Goal: Information Seeking & Learning: Check status

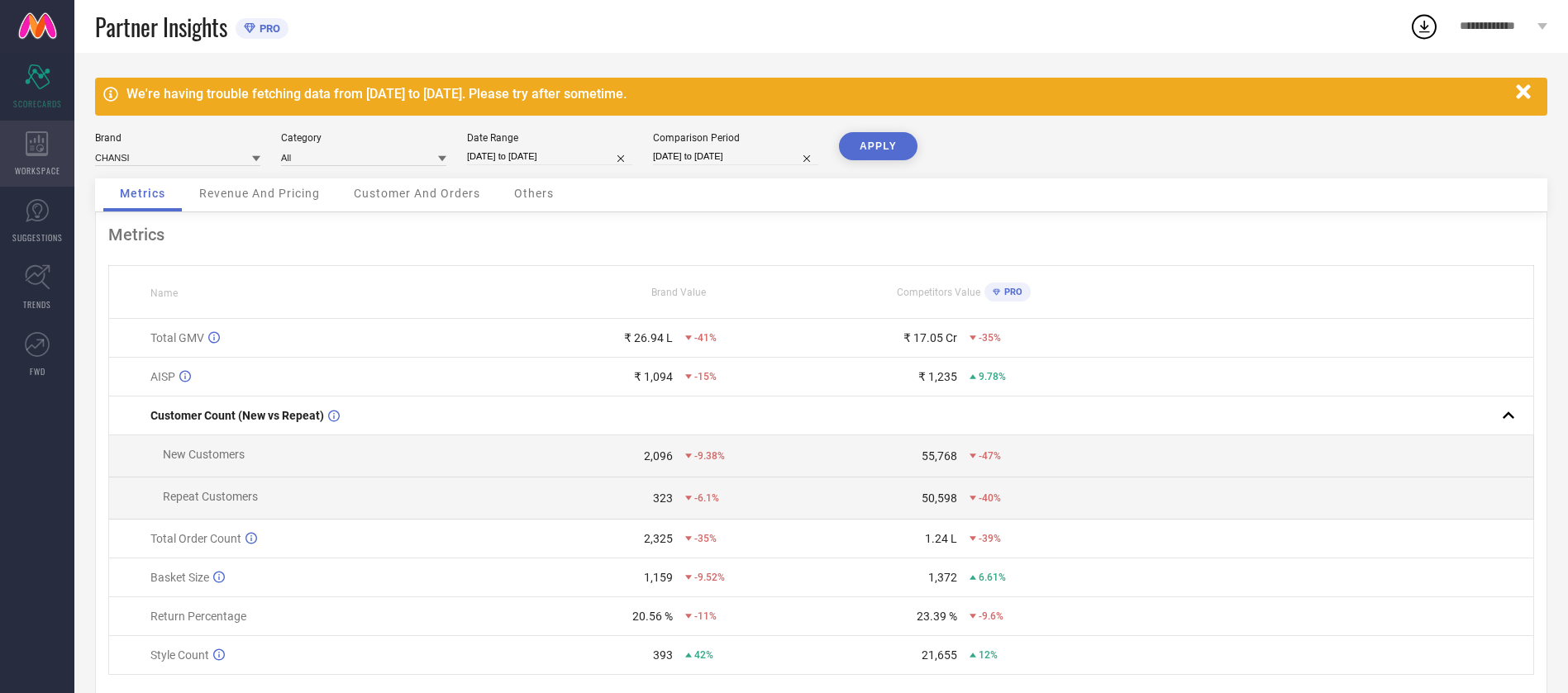
click at [27, 138] on icon at bounding box center [36, 143] width 22 height 24
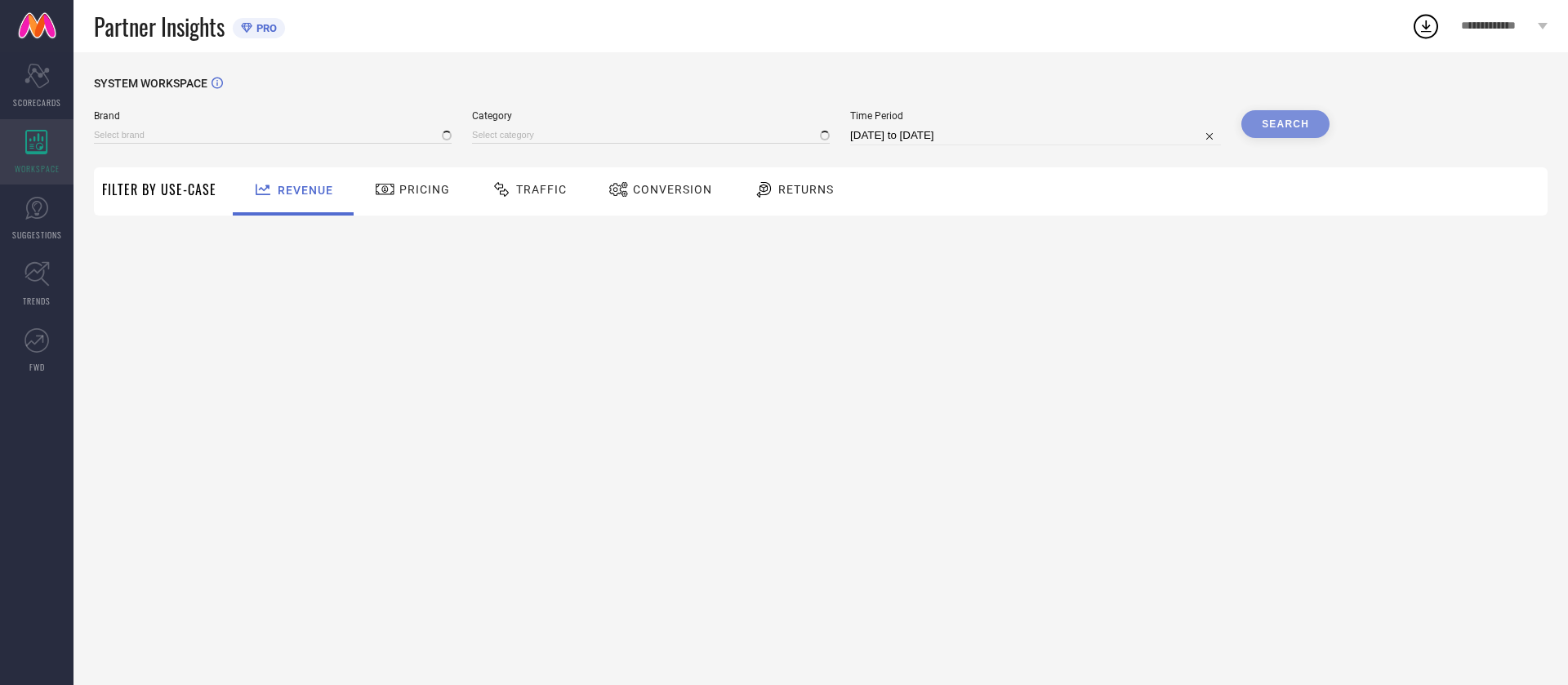
type input "CHANSI"
type input "All"
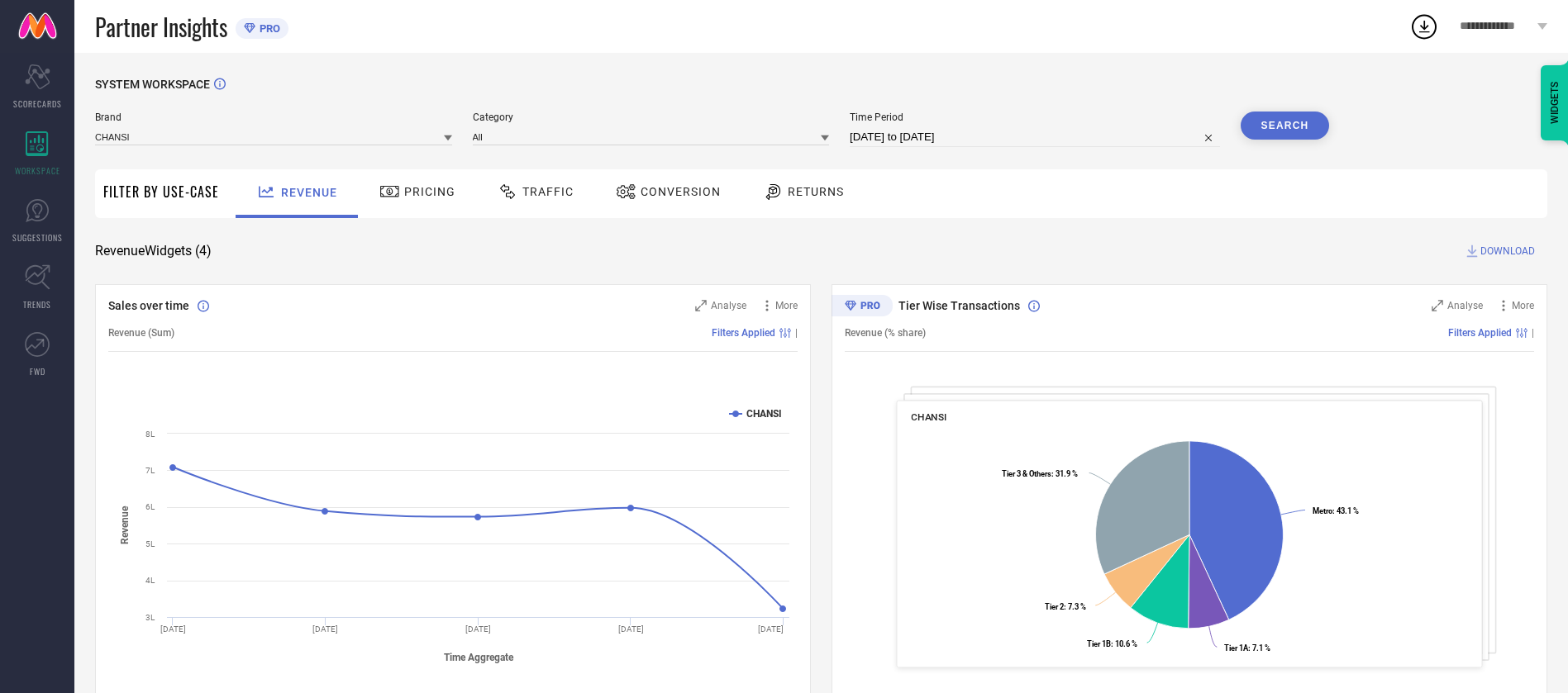
click at [394, 187] on icon at bounding box center [389, 191] width 20 height 19
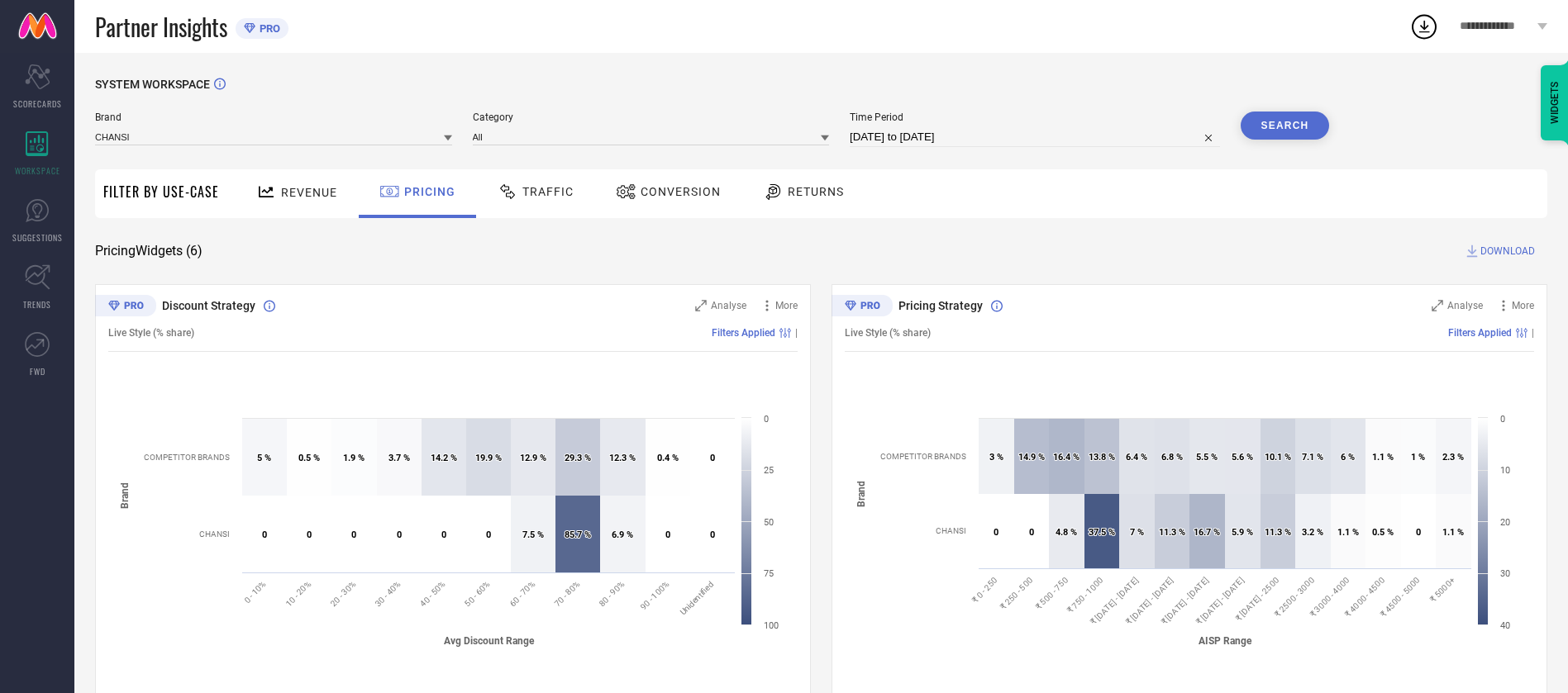
click at [569, 193] on span "Traffic" at bounding box center [548, 192] width 52 height 14
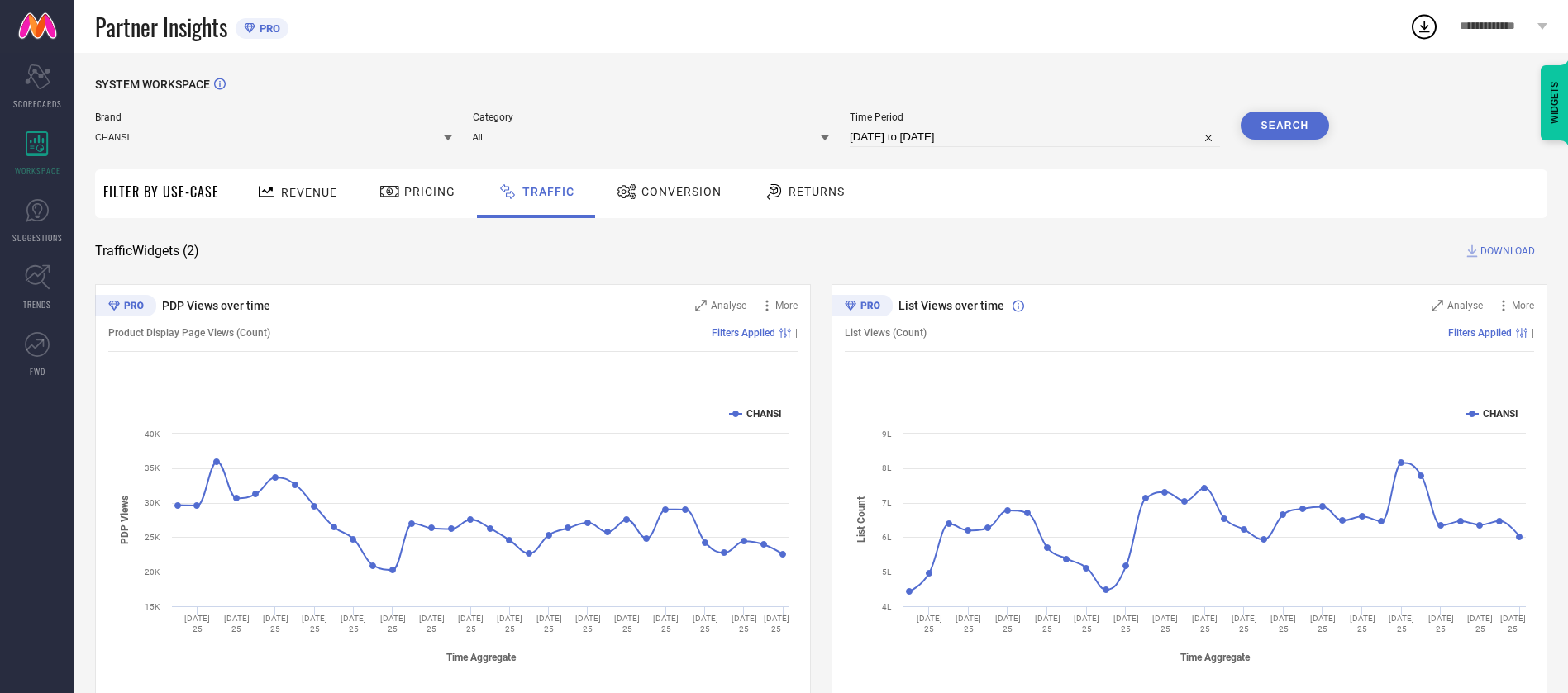
scroll to position [30, 0]
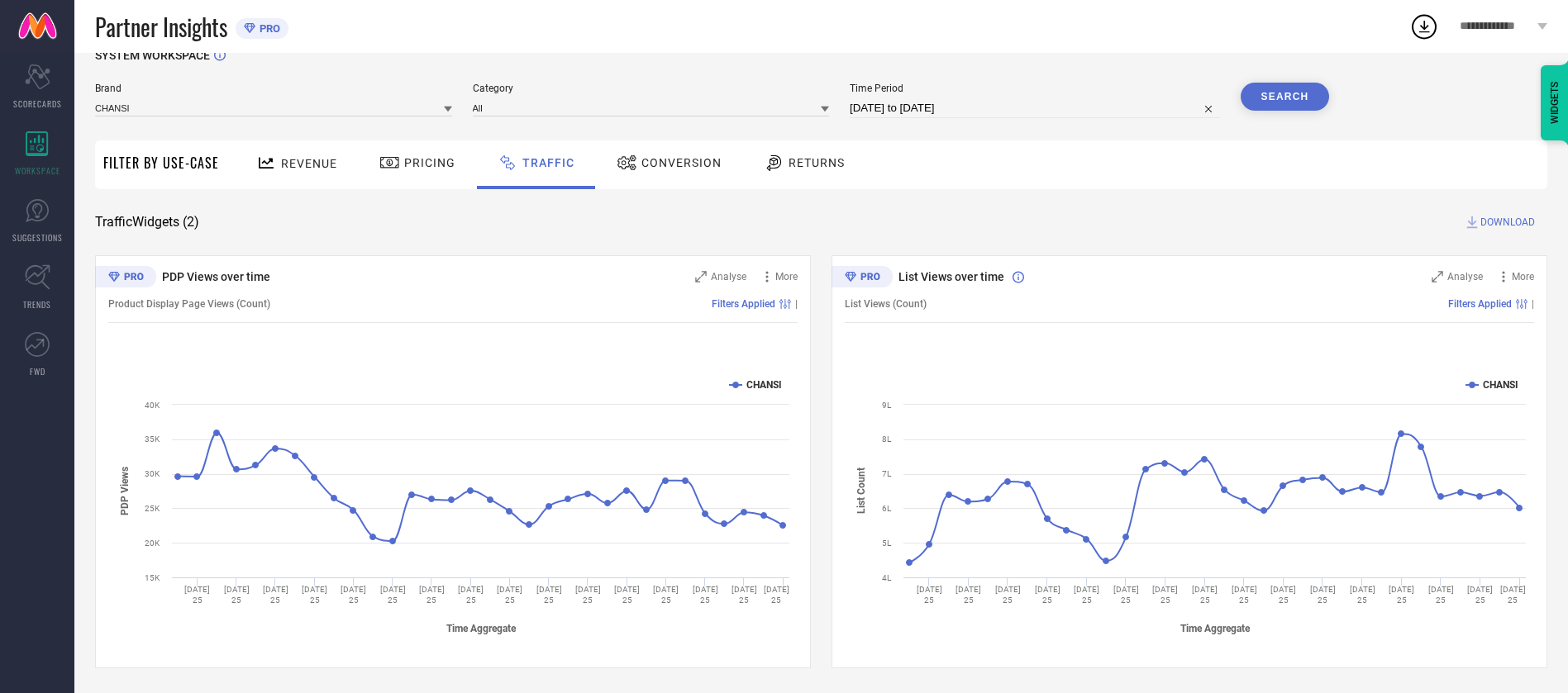
click at [637, 174] on div "Conversion" at bounding box center [670, 162] width 113 height 28
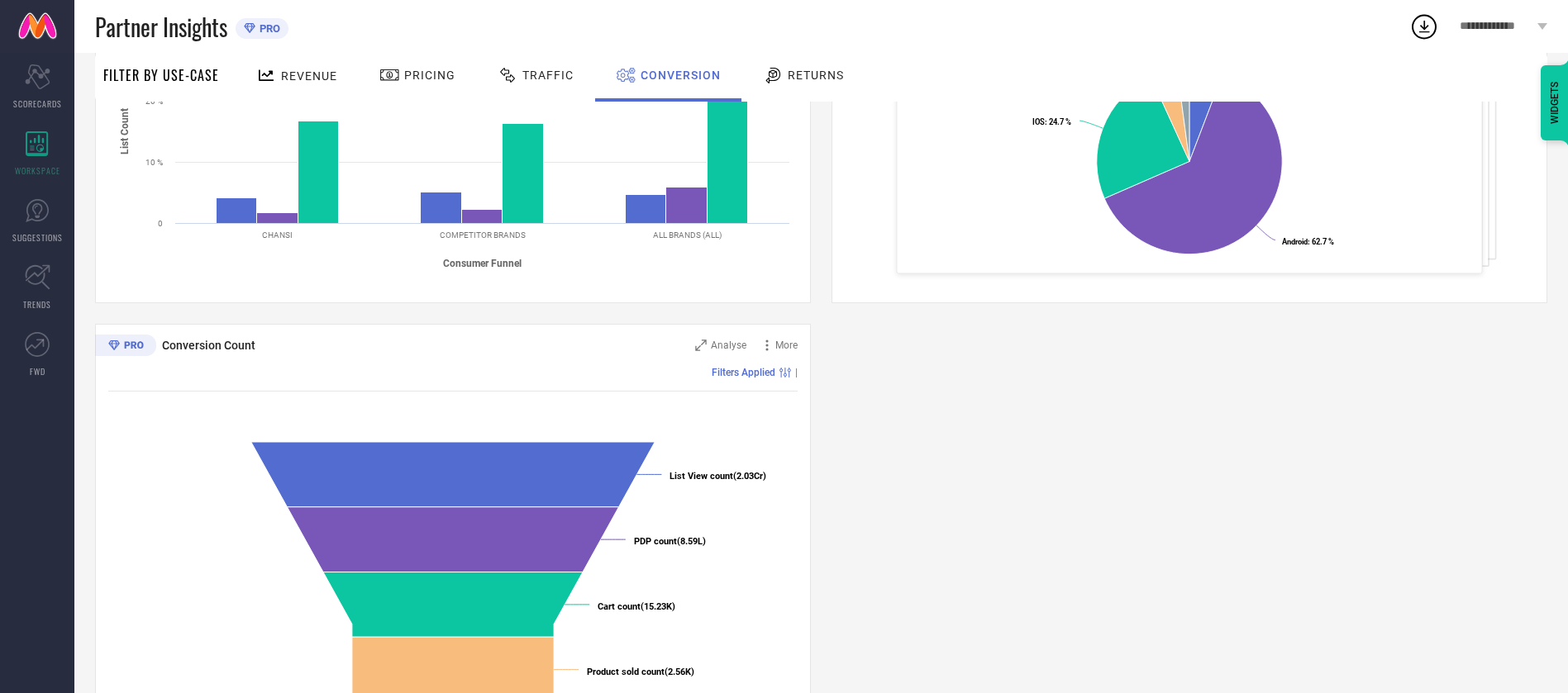
scroll to position [397, 0]
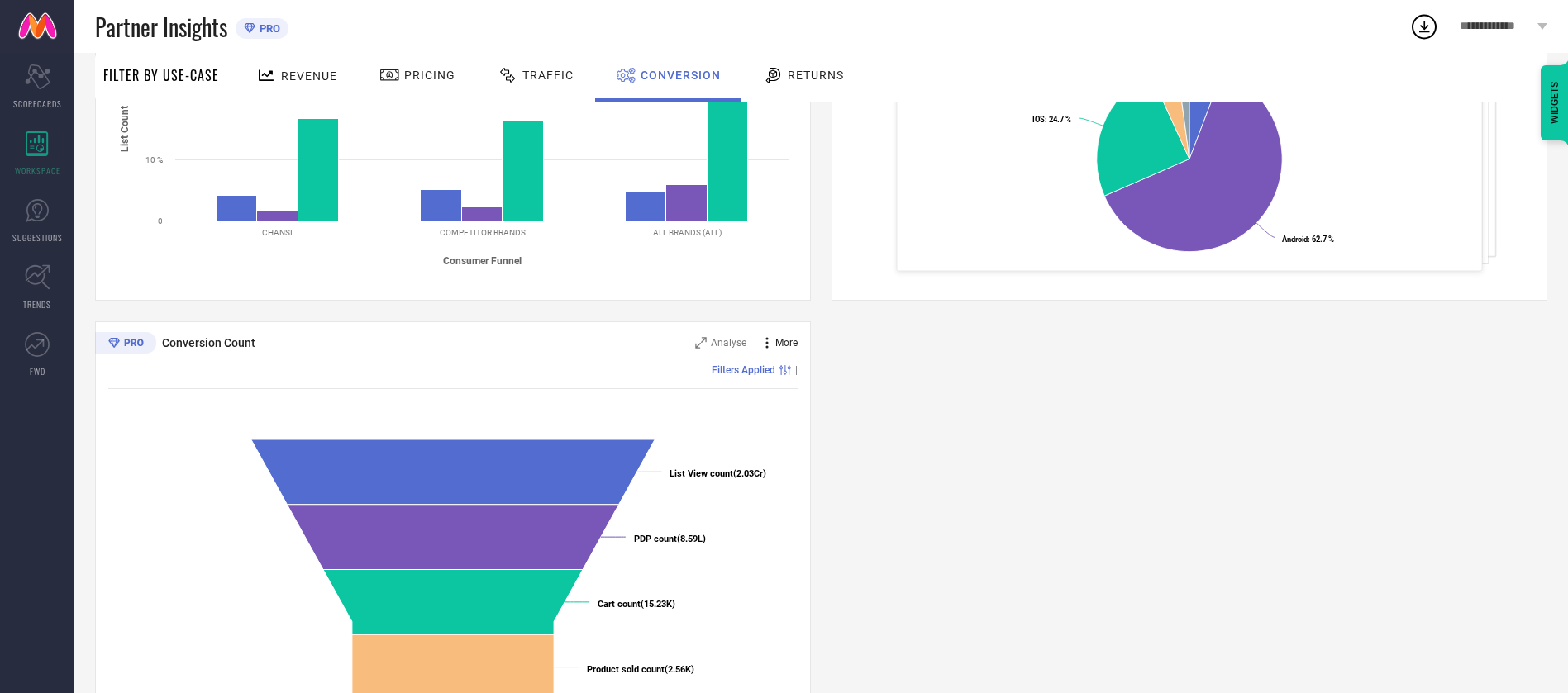
click at [765, 336] on icon at bounding box center [768, 344] width 17 height 17
click at [827, 395] on div "Conversion Ratios Analyse More Filters Applied | Created with Highcharts 9.3.3 …" at bounding box center [822, 311] width 1452 height 847
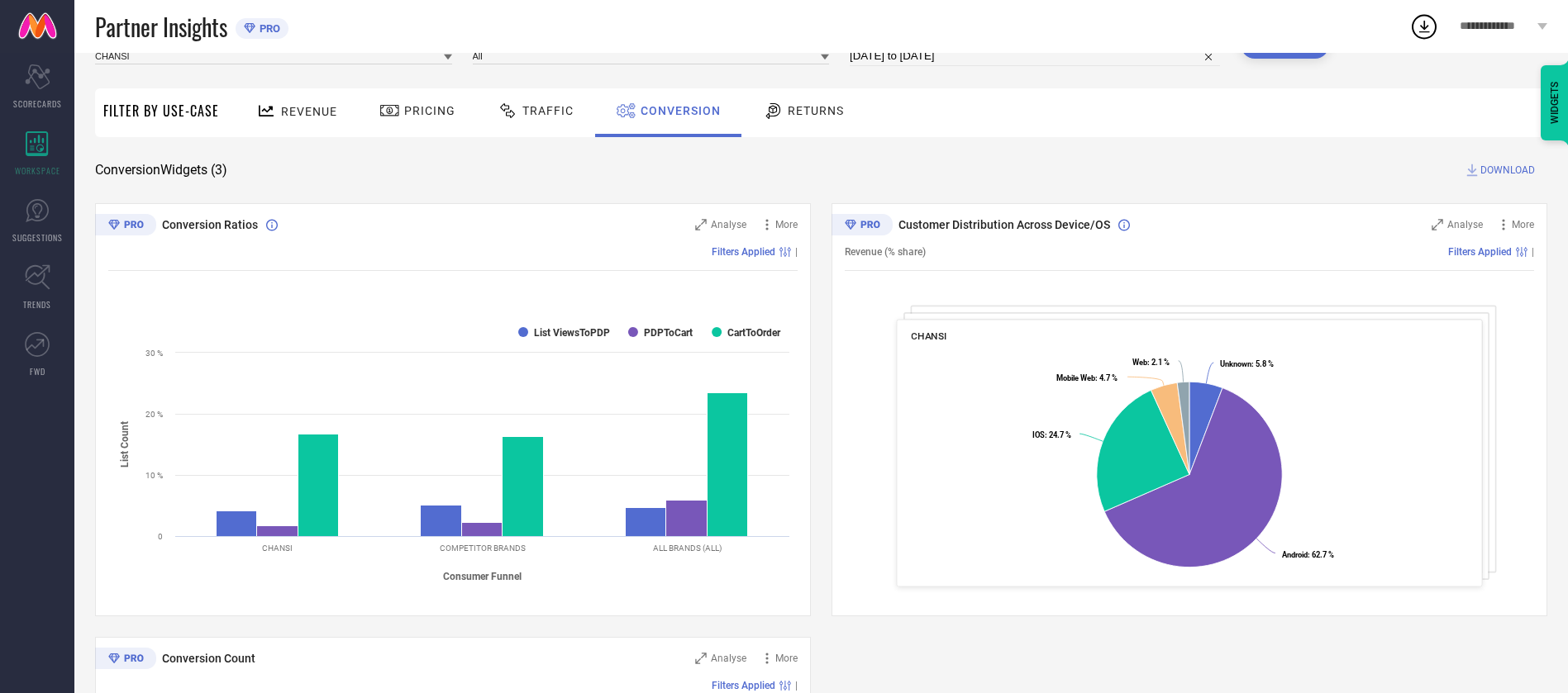
scroll to position [0, 0]
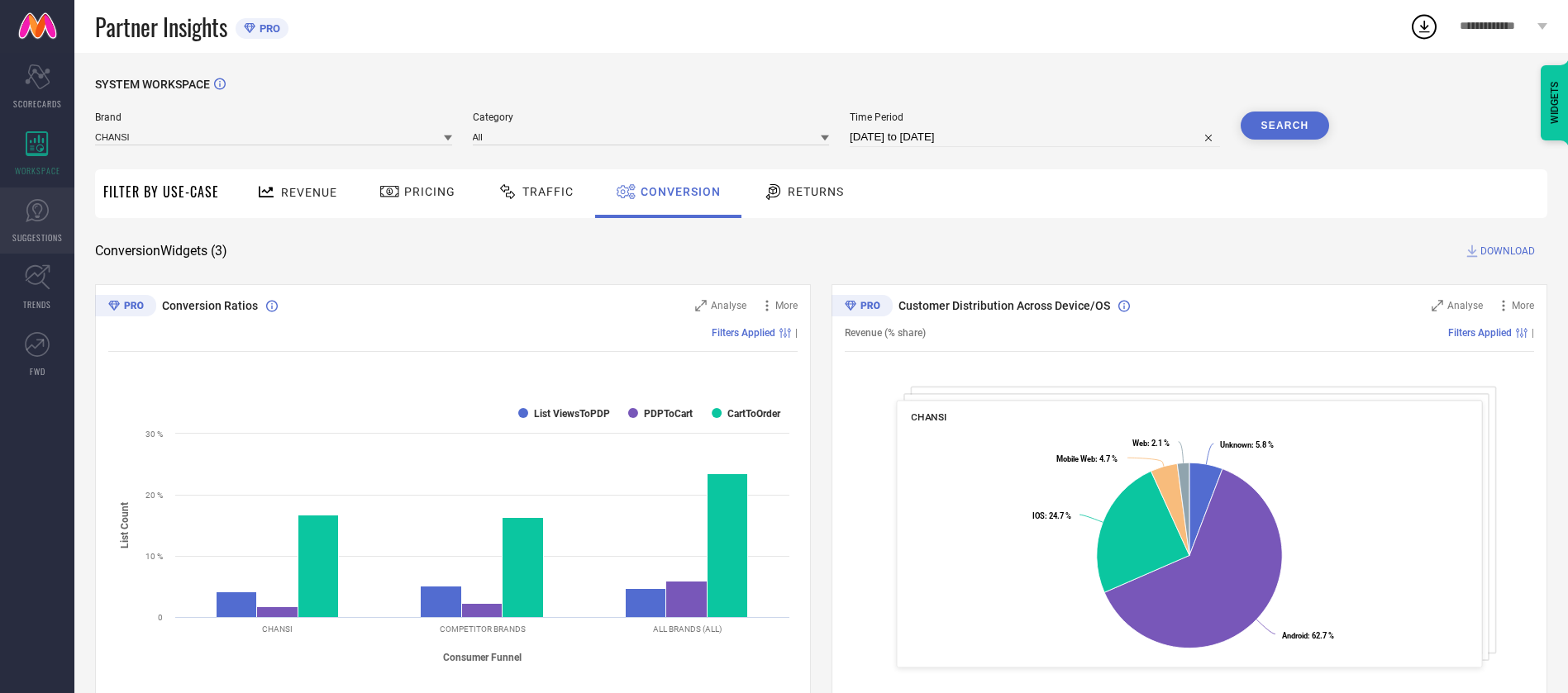
click at [41, 208] on icon at bounding box center [36, 210] width 24 height 24
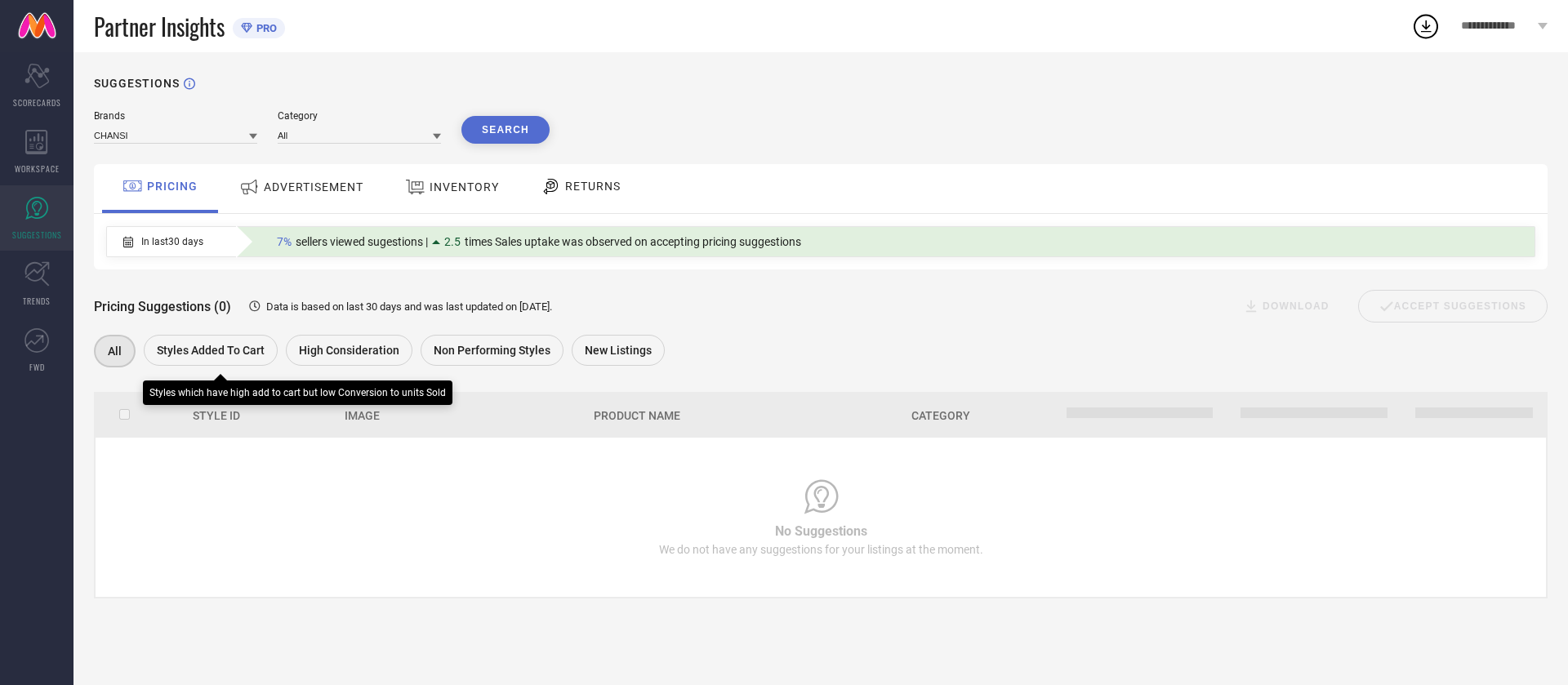
click at [230, 357] on span "Styles Added To Cart" at bounding box center [210, 350] width 108 height 13
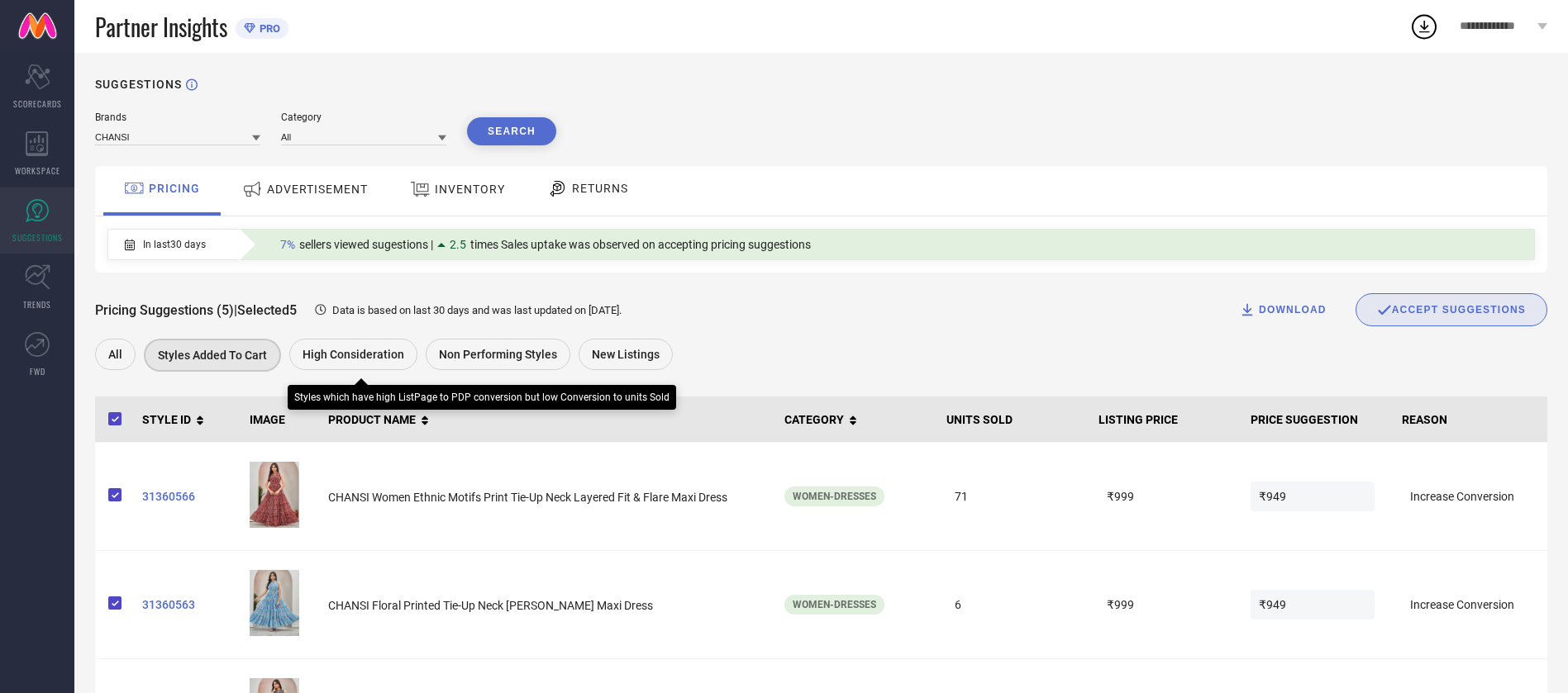
click at [387, 355] on span "High Consideration" at bounding box center [353, 355] width 101 height 14
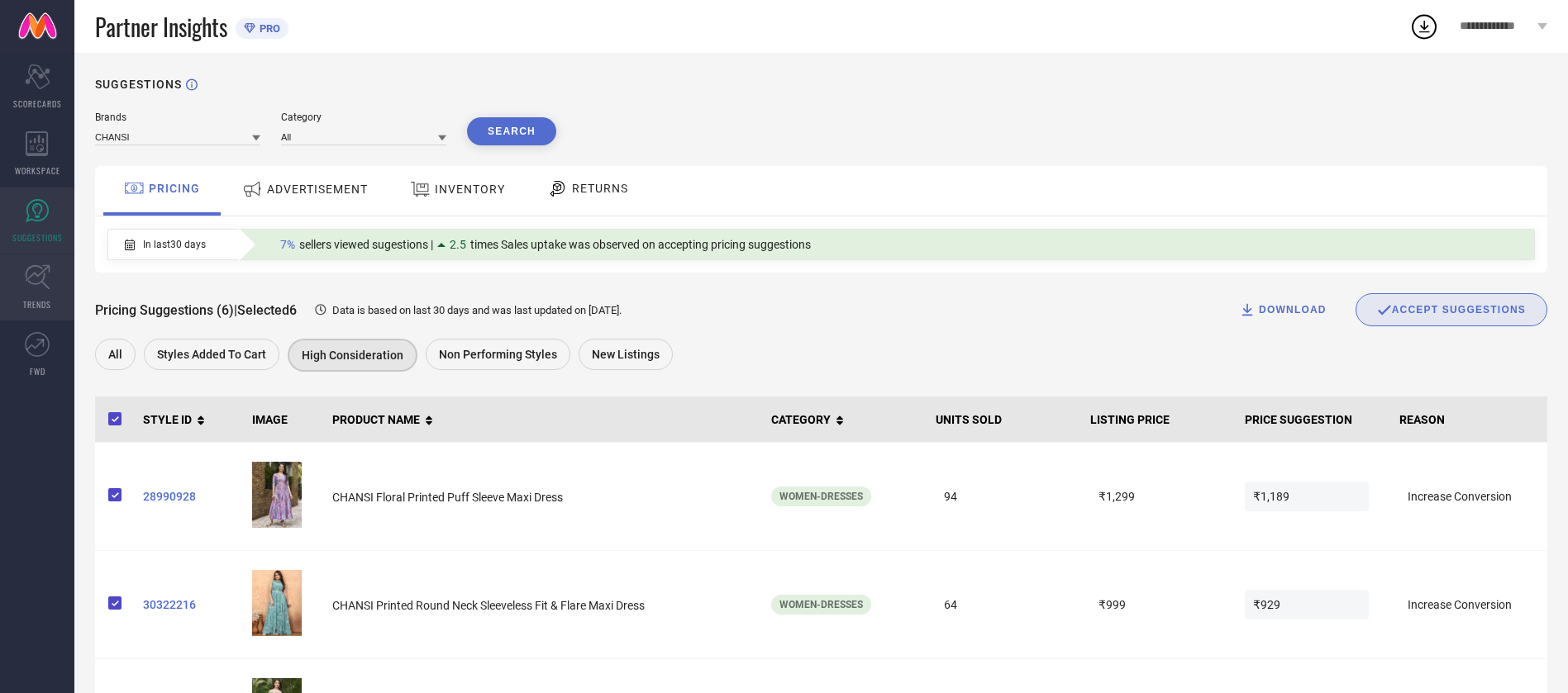
click at [44, 287] on icon at bounding box center [37, 277] width 25 height 25
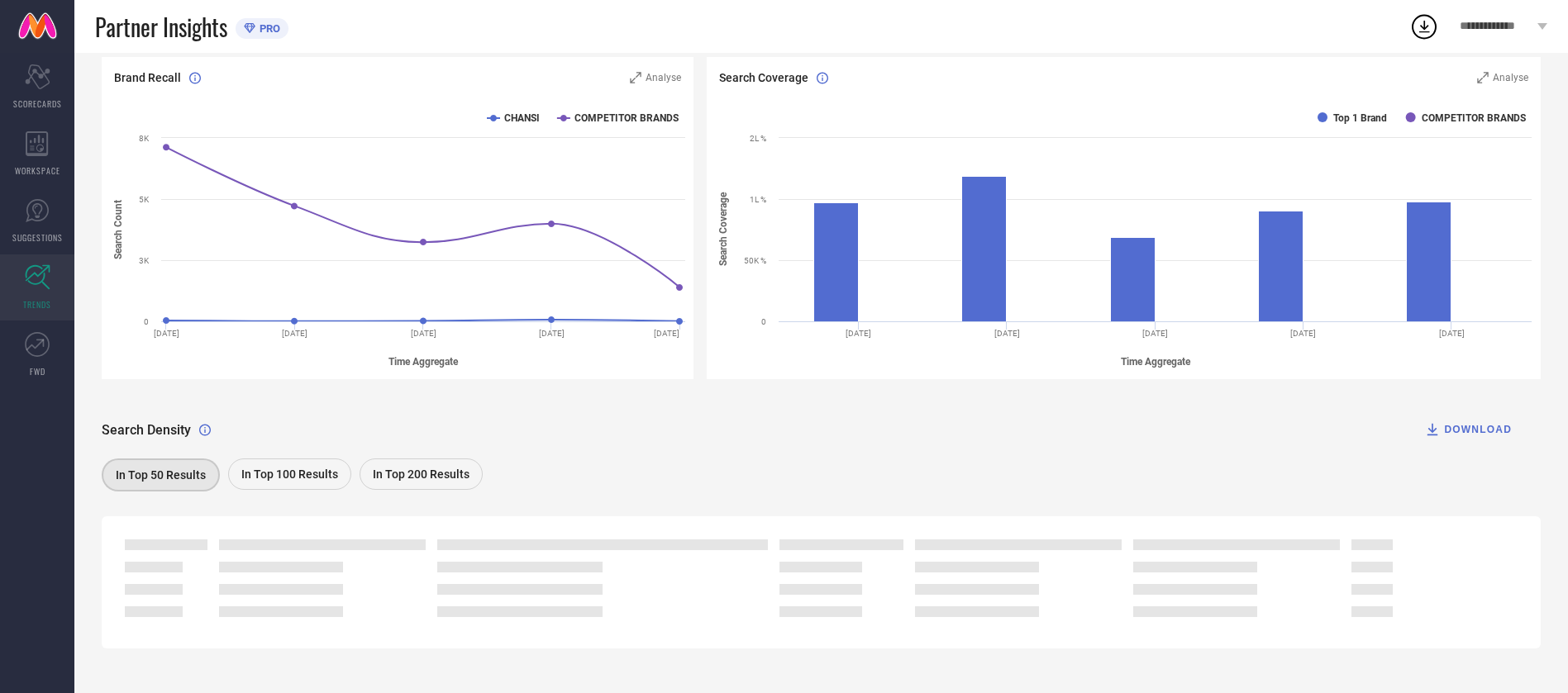
scroll to position [194, 0]
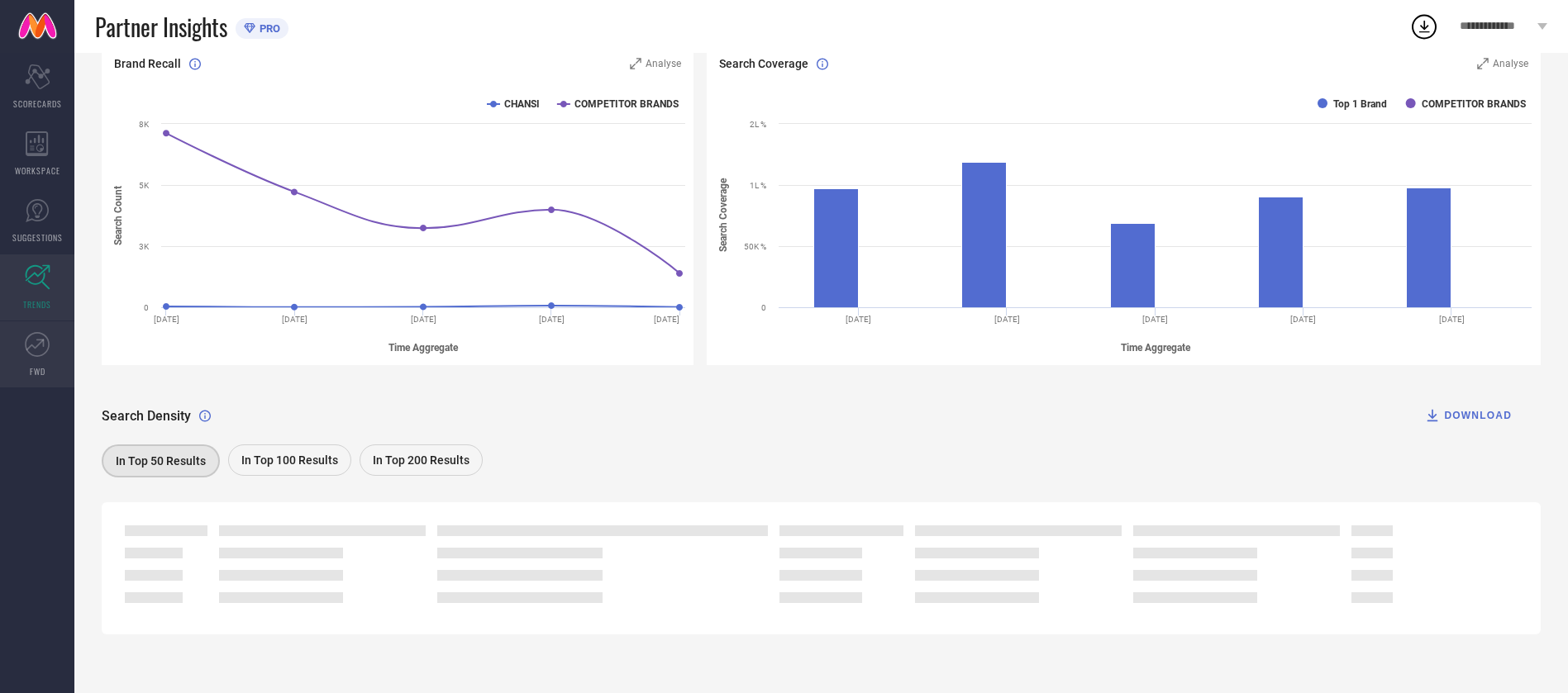
click at [26, 353] on icon at bounding box center [36, 344] width 24 height 24
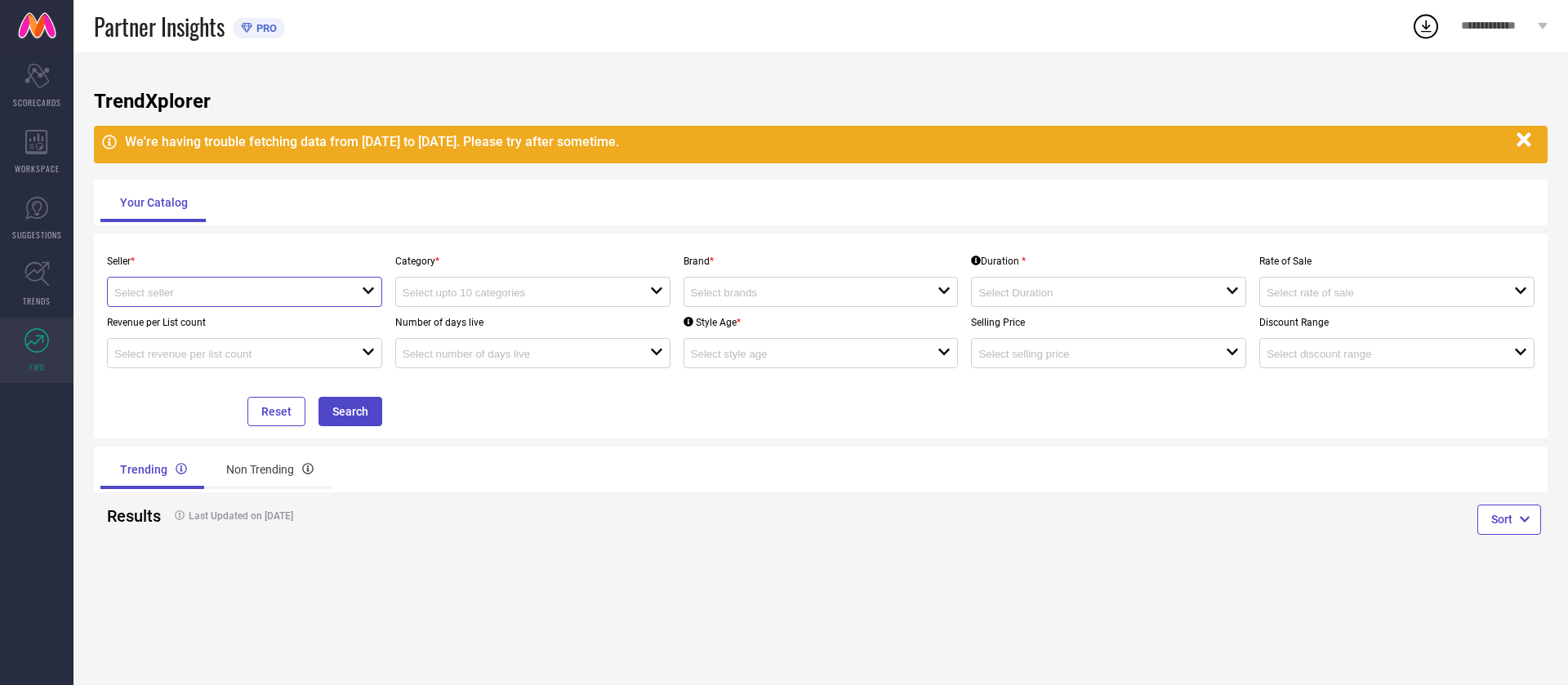
click at [333, 297] on input at bounding box center [225, 293] width 223 height 13
click at [304, 319] on li "CHANSI TRENDZ ( 23980 )" at bounding box center [244, 323] width 274 height 29
type input "CHANSI TRENDZ ( 23980 )"
click at [370, 418] on button "Search" at bounding box center [350, 411] width 63 height 29
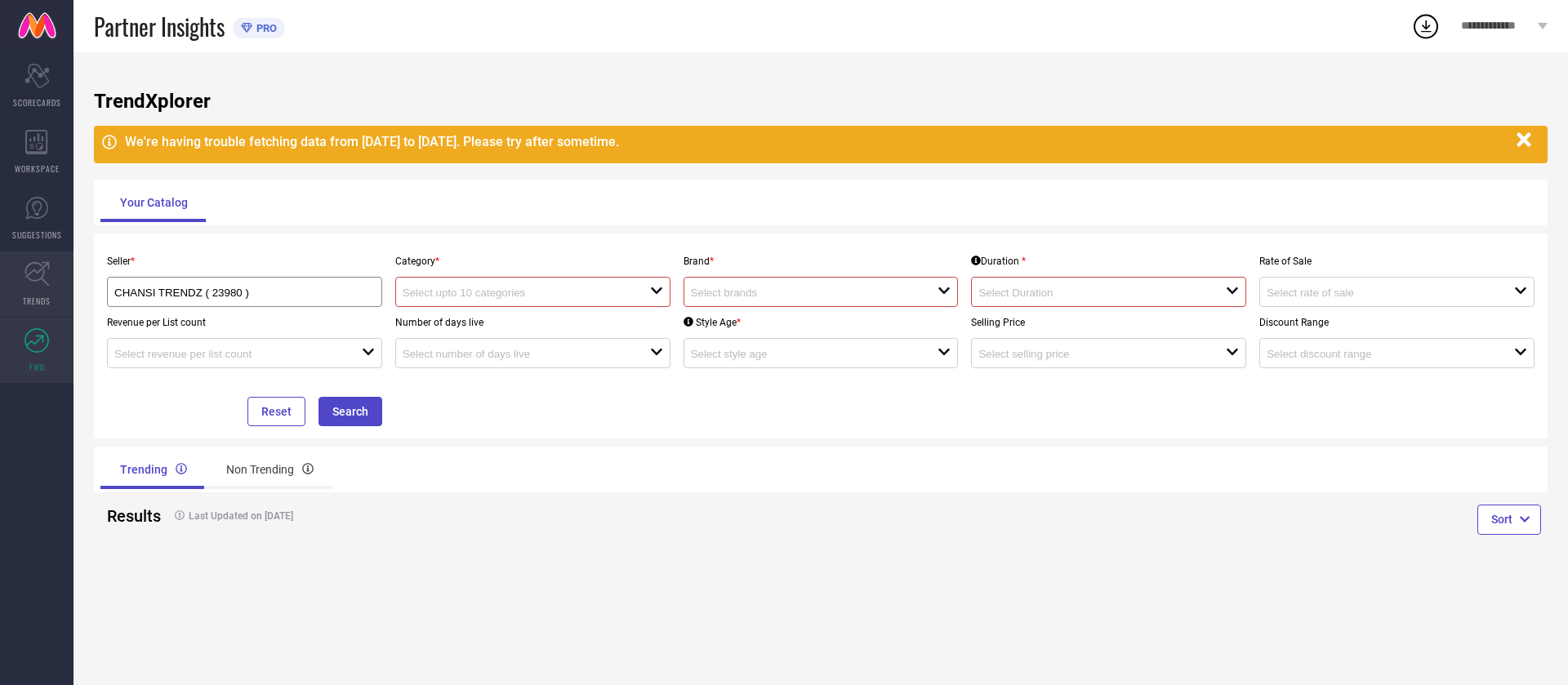
click at [24, 285] on icon at bounding box center [37, 274] width 25 height 25
